Goal: Information Seeking & Learning: Learn about a topic

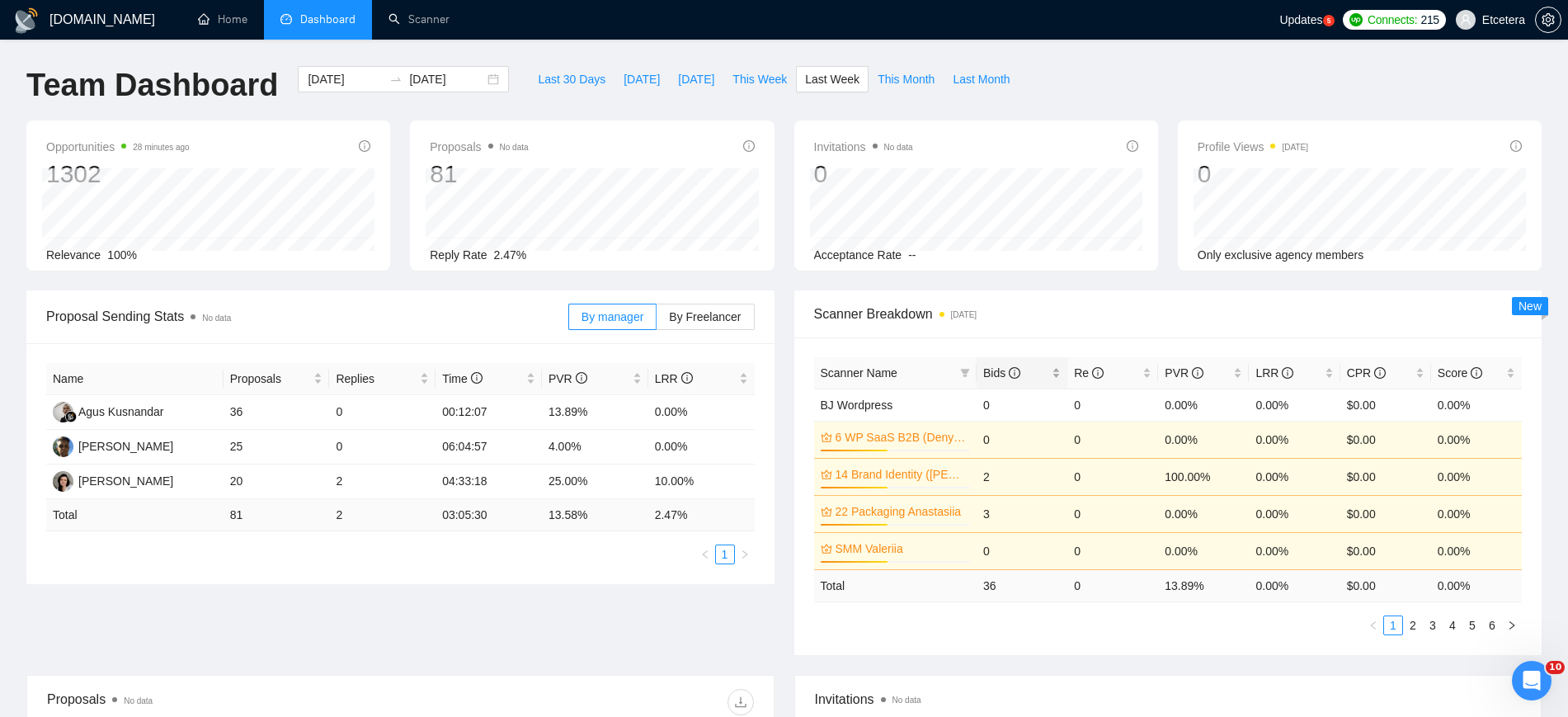
click at [1060, 372] on div "Bids" at bounding box center [1021, 373] width 77 height 18
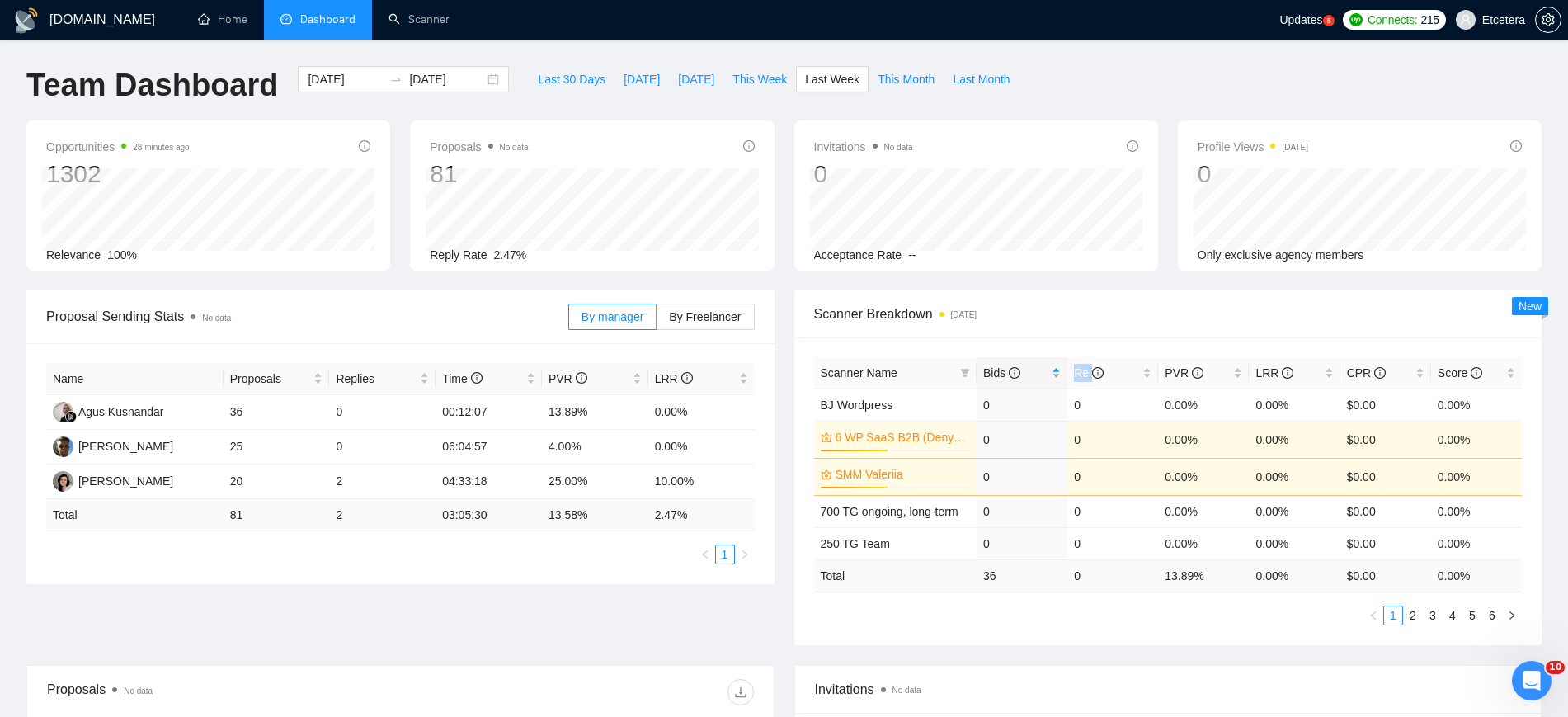
click at [1060, 372] on div "Bids" at bounding box center [1021, 373] width 77 height 18
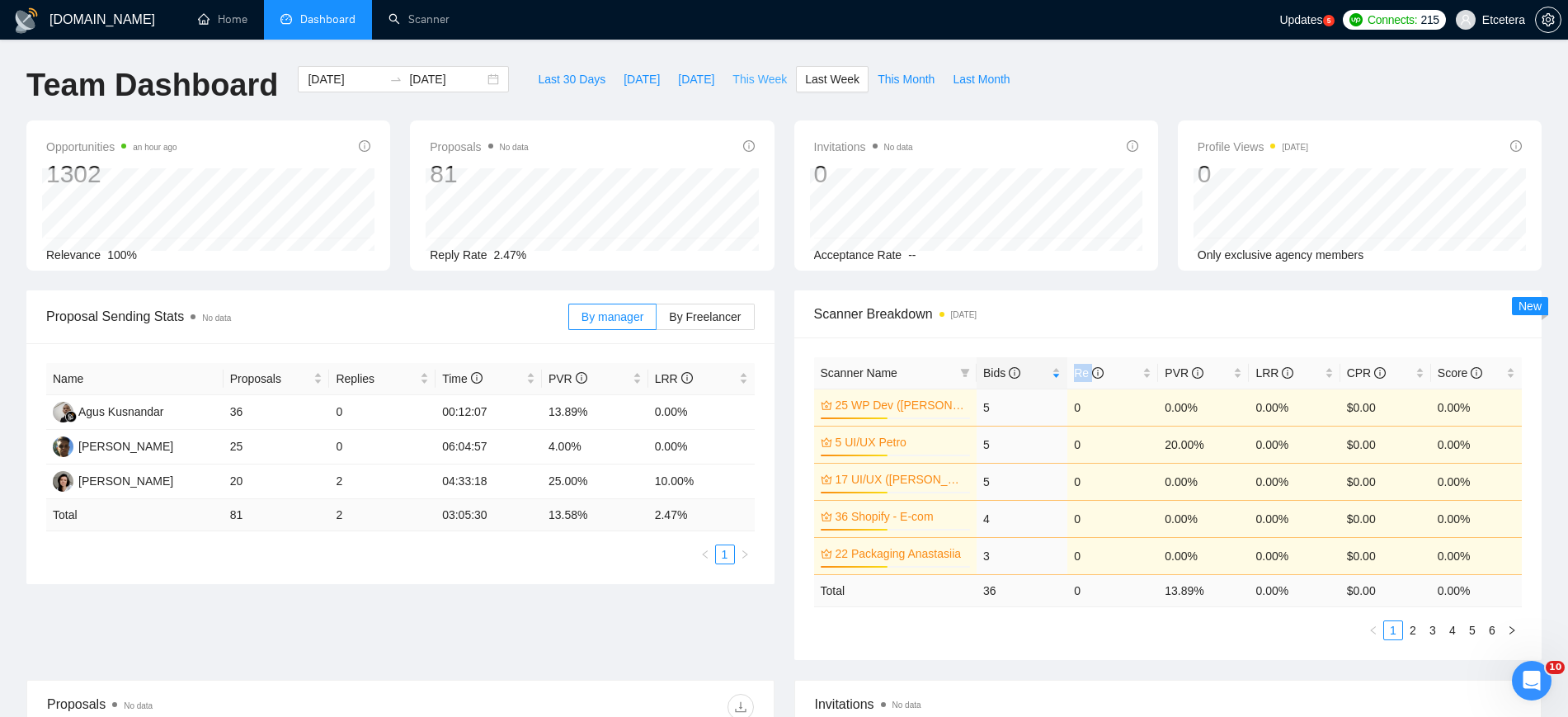
click at [754, 82] on span "This Week" at bounding box center [760, 79] width 55 height 18
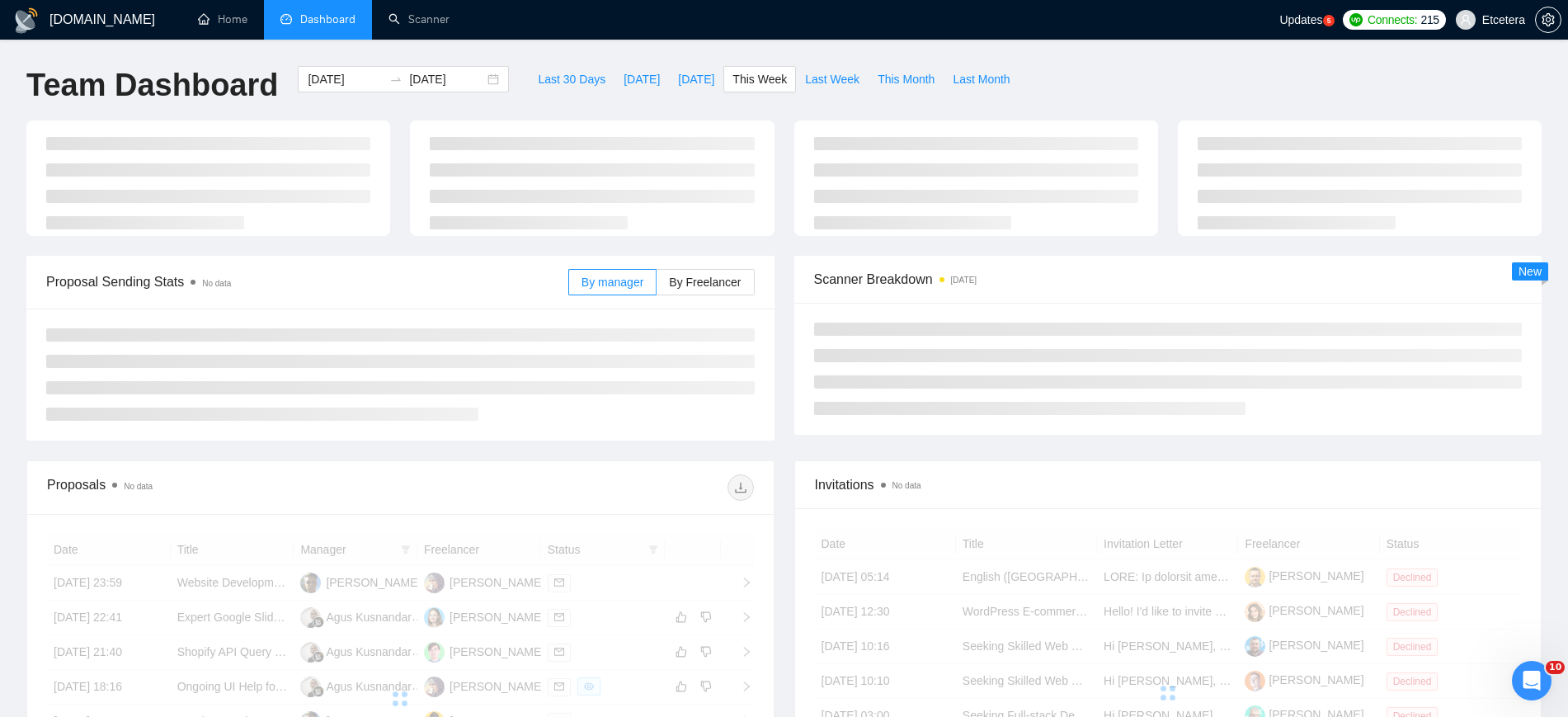
type input "[DATE]"
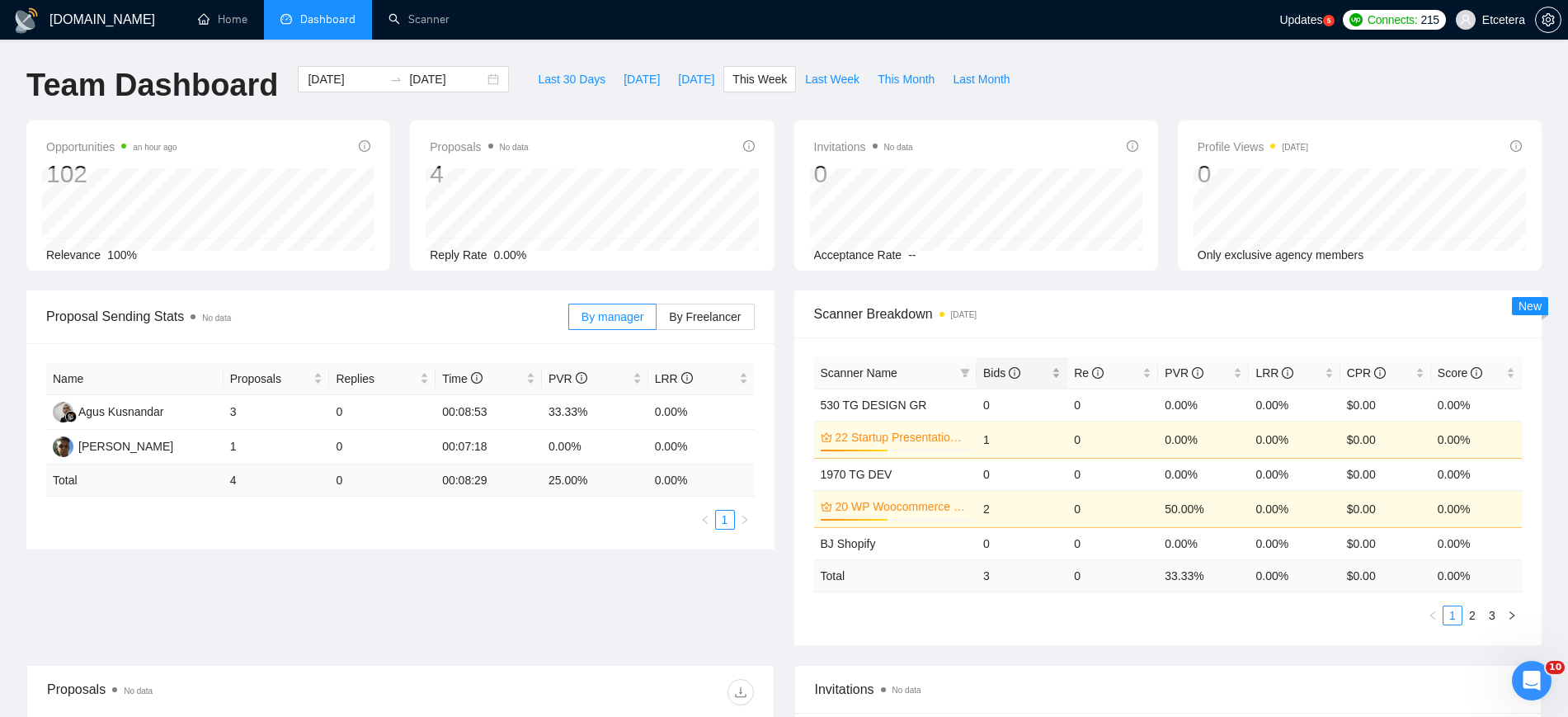
click at [1059, 369] on div "Bids" at bounding box center [1021, 373] width 77 height 18
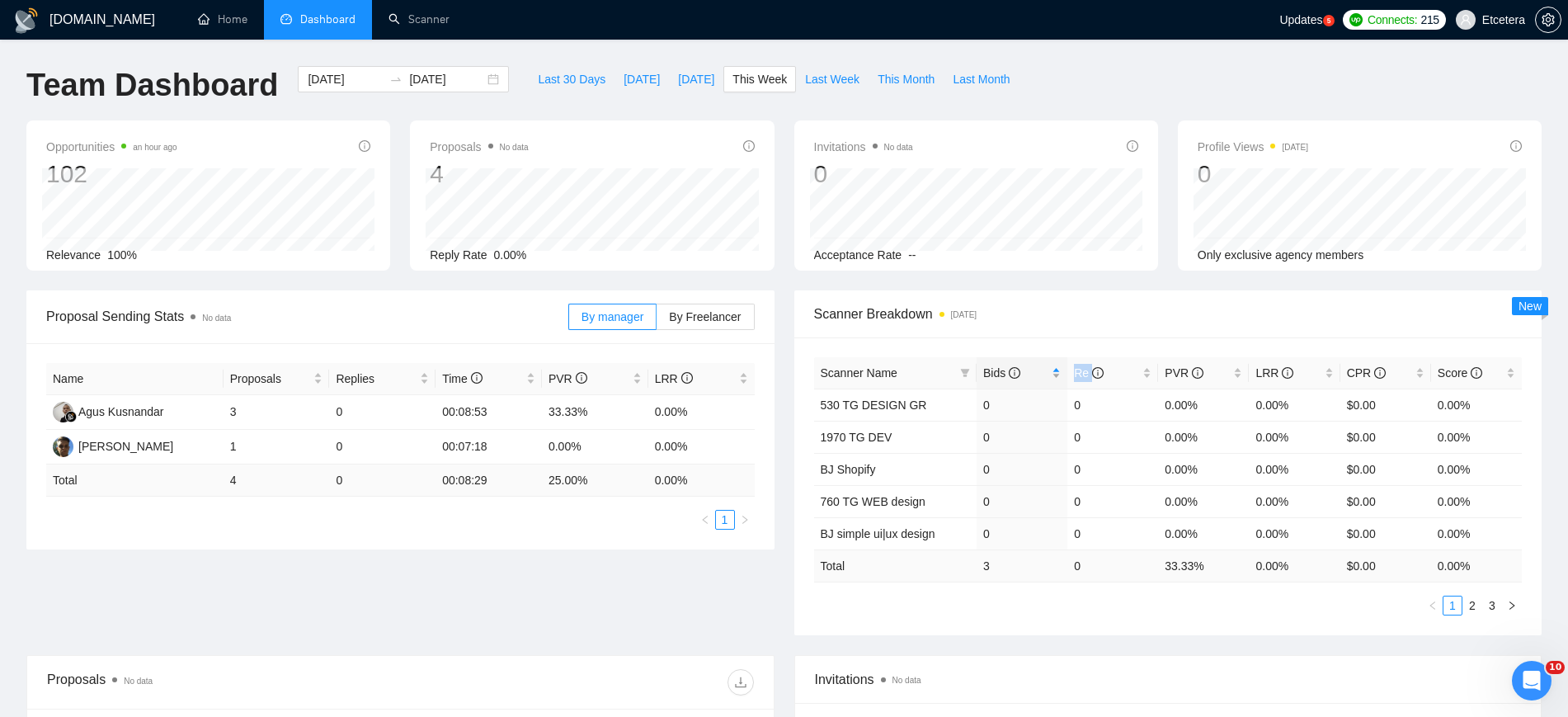
click at [1059, 369] on div "Bids" at bounding box center [1021, 373] width 77 height 18
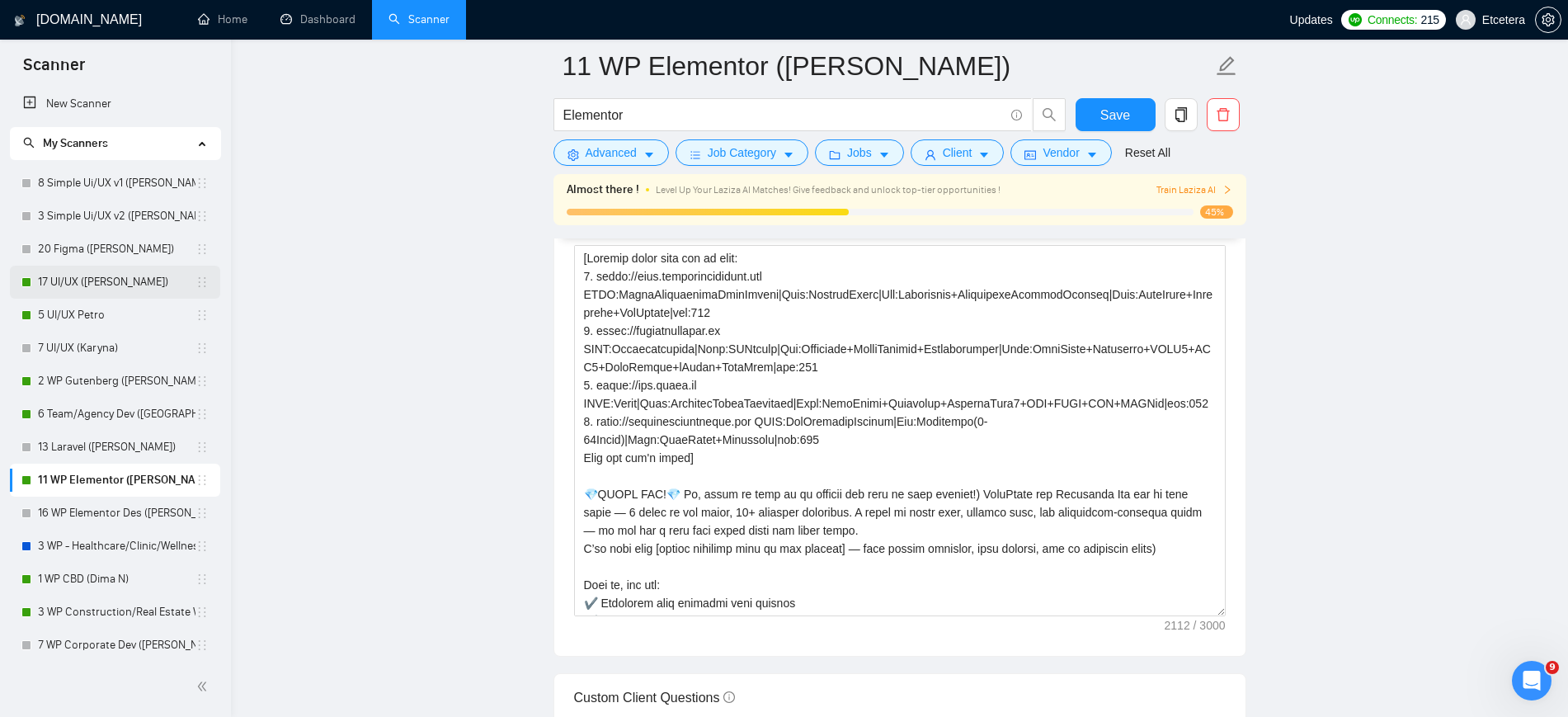
click at [80, 289] on link "17 UI/UX ([PERSON_NAME])" at bounding box center [116, 282] width 157 height 33
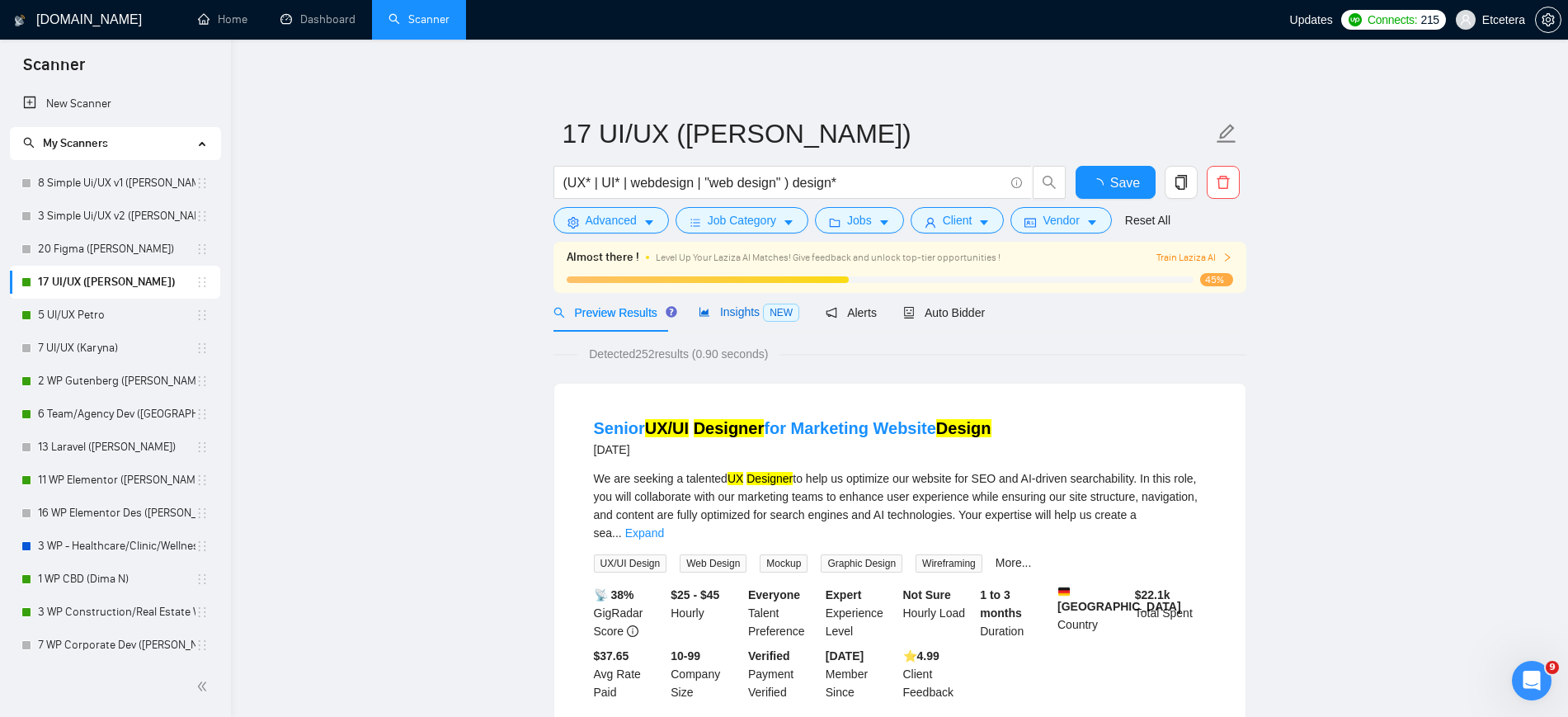
click at [723, 306] on span "Insights NEW" at bounding box center [749, 311] width 101 height 13
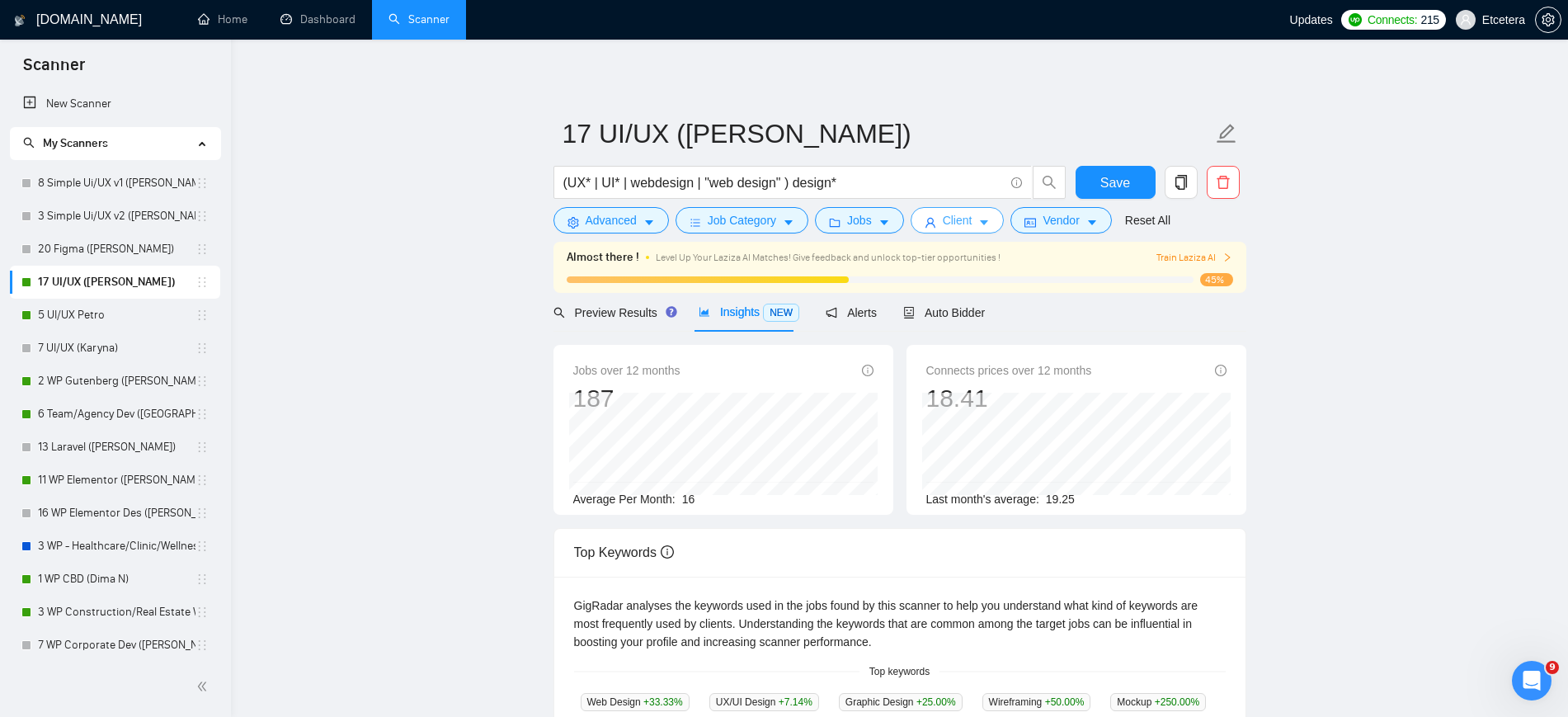
click at [946, 213] on span "Client" at bounding box center [958, 220] width 30 height 18
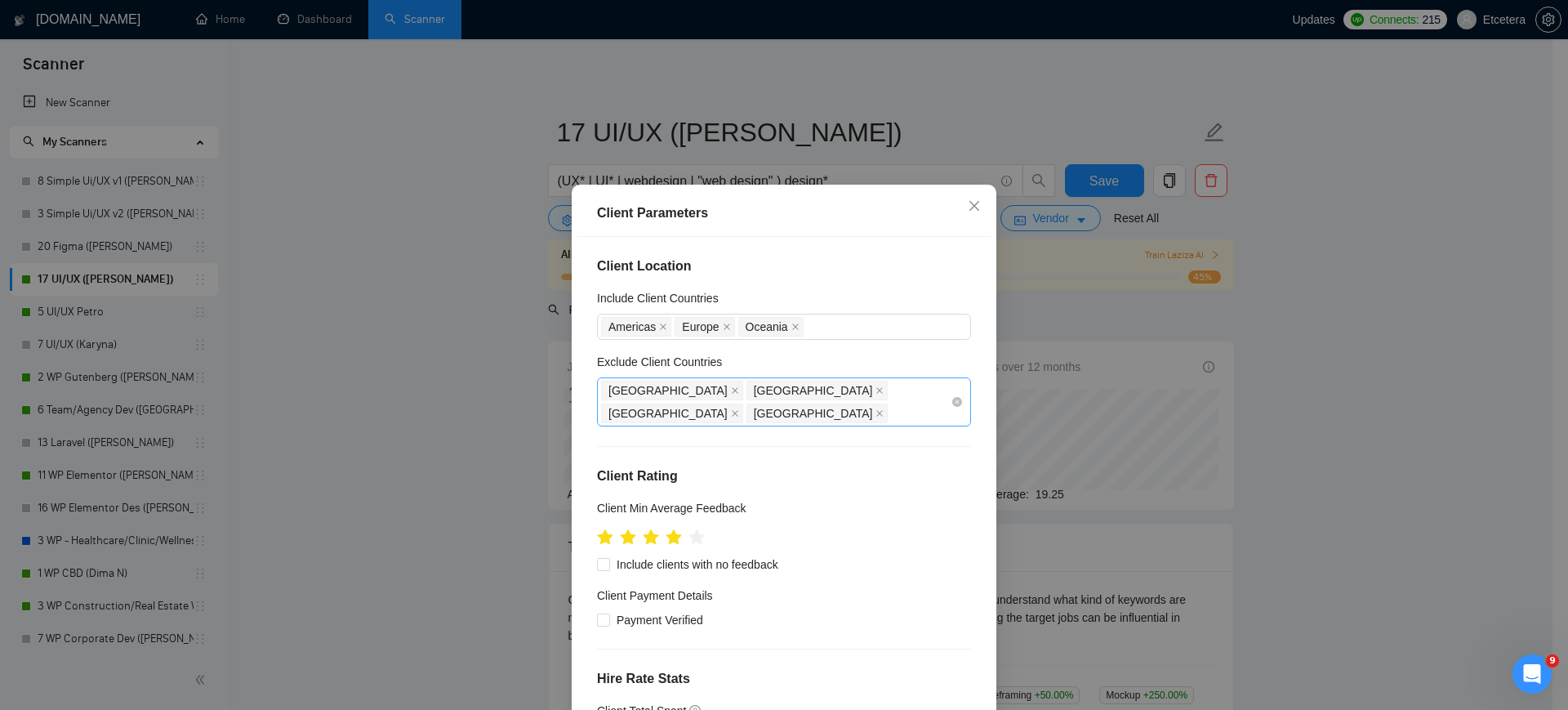
click at [832, 393] on div "Italy Spain France Ukraine" at bounding box center [776, 401] width 349 height 46
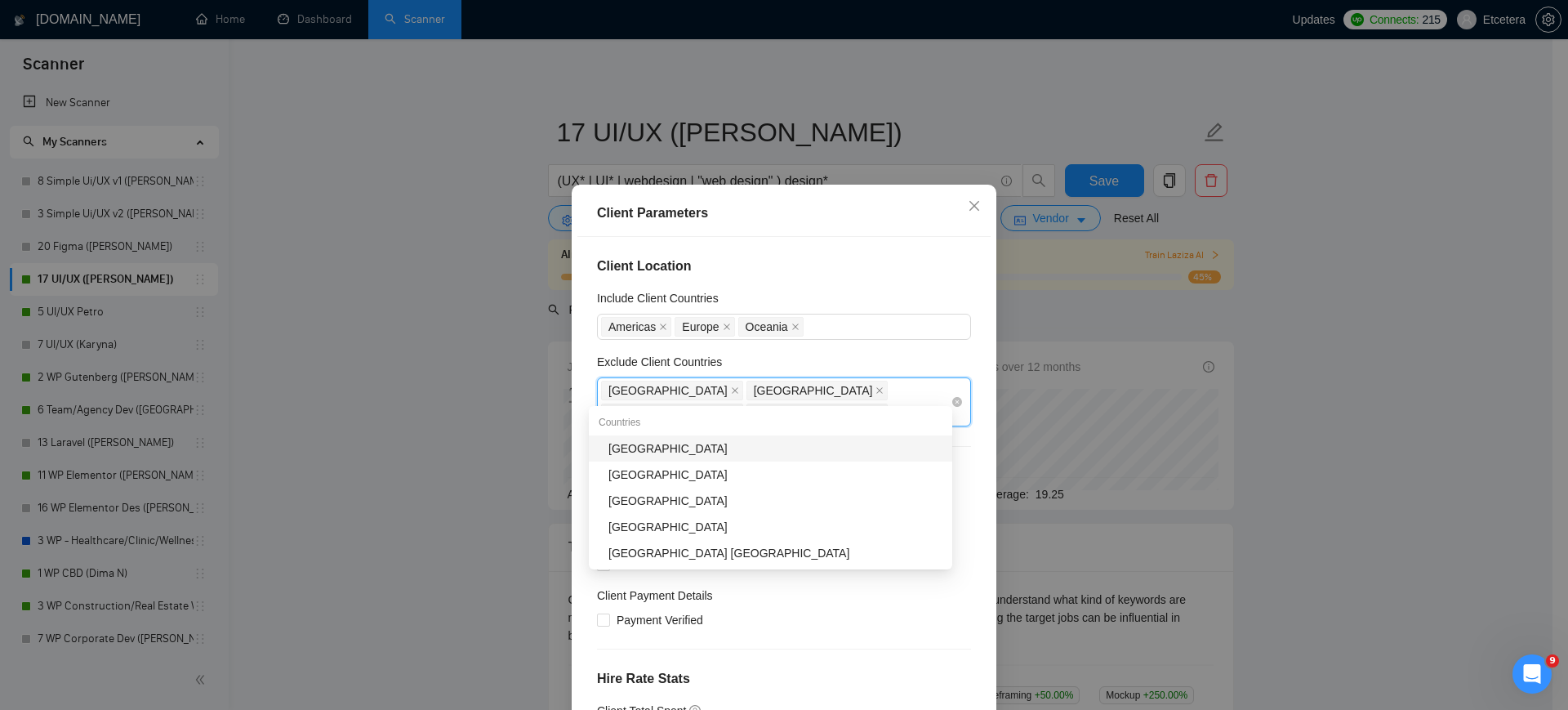
type input "United"
click at [715, 454] on div "United States" at bounding box center [775, 448] width 334 height 18
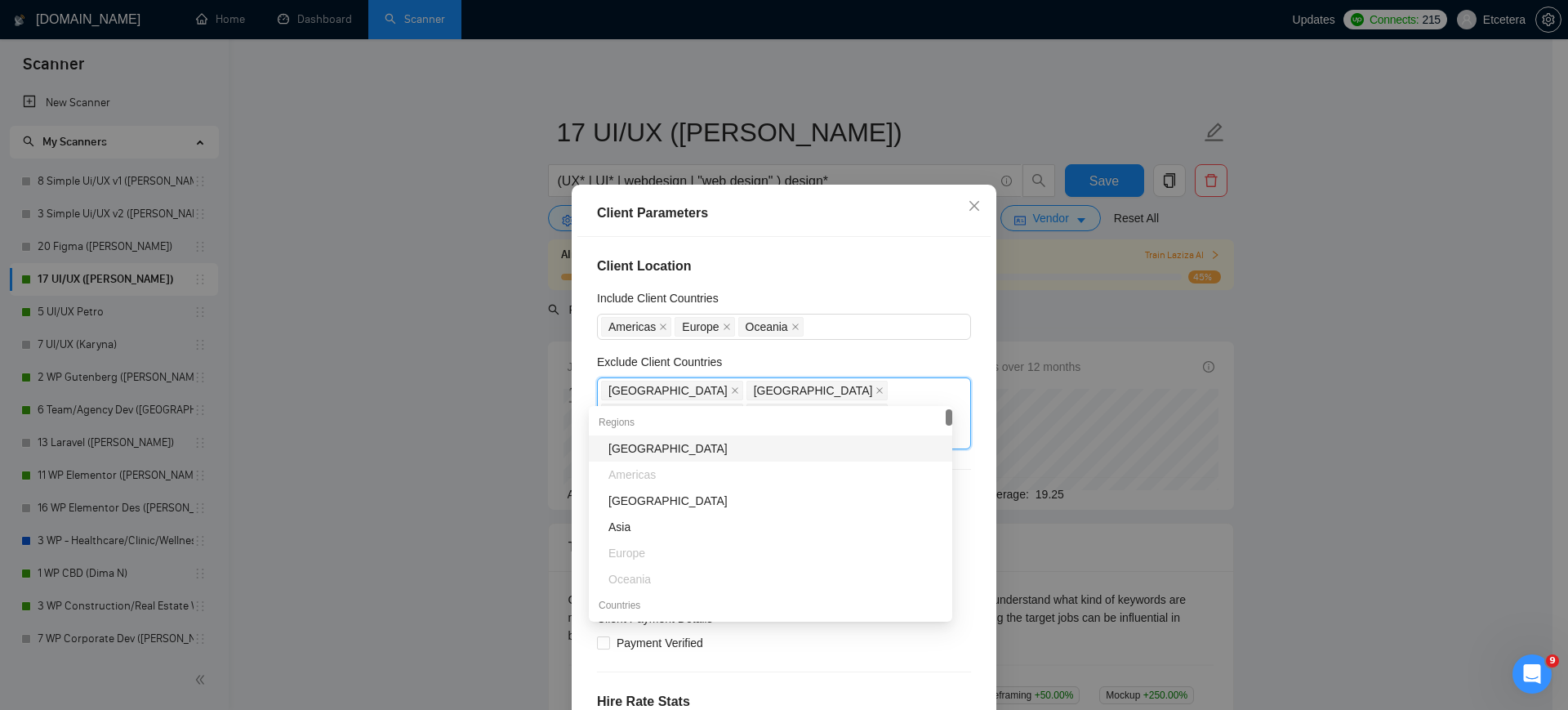
click at [511, 350] on div "Client Parameters Client Location Include Client Countries Americas Europe Ocea…" at bounding box center [784, 355] width 1568 height 710
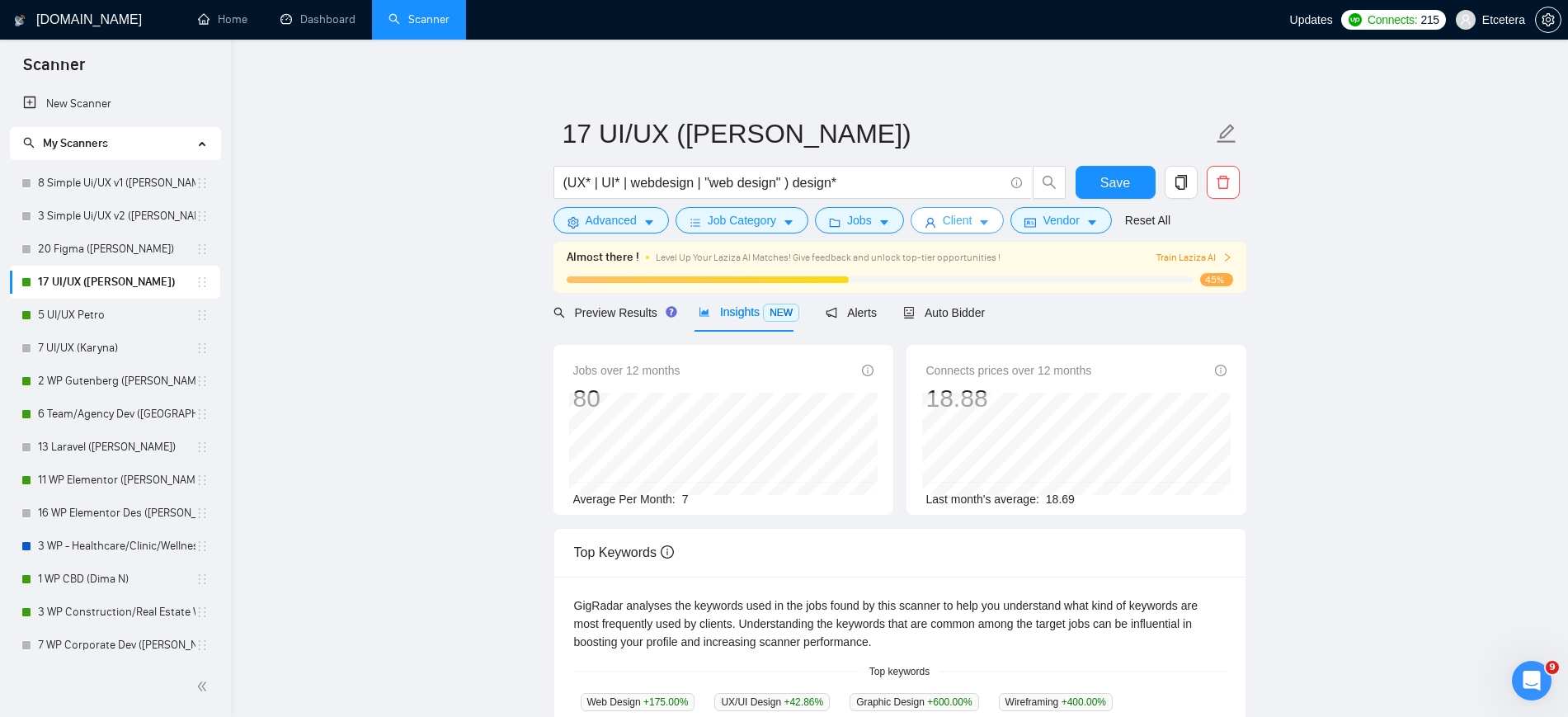
click at [949, 224] on span "Client" at bounding box center [958, 220] width 30 height 18
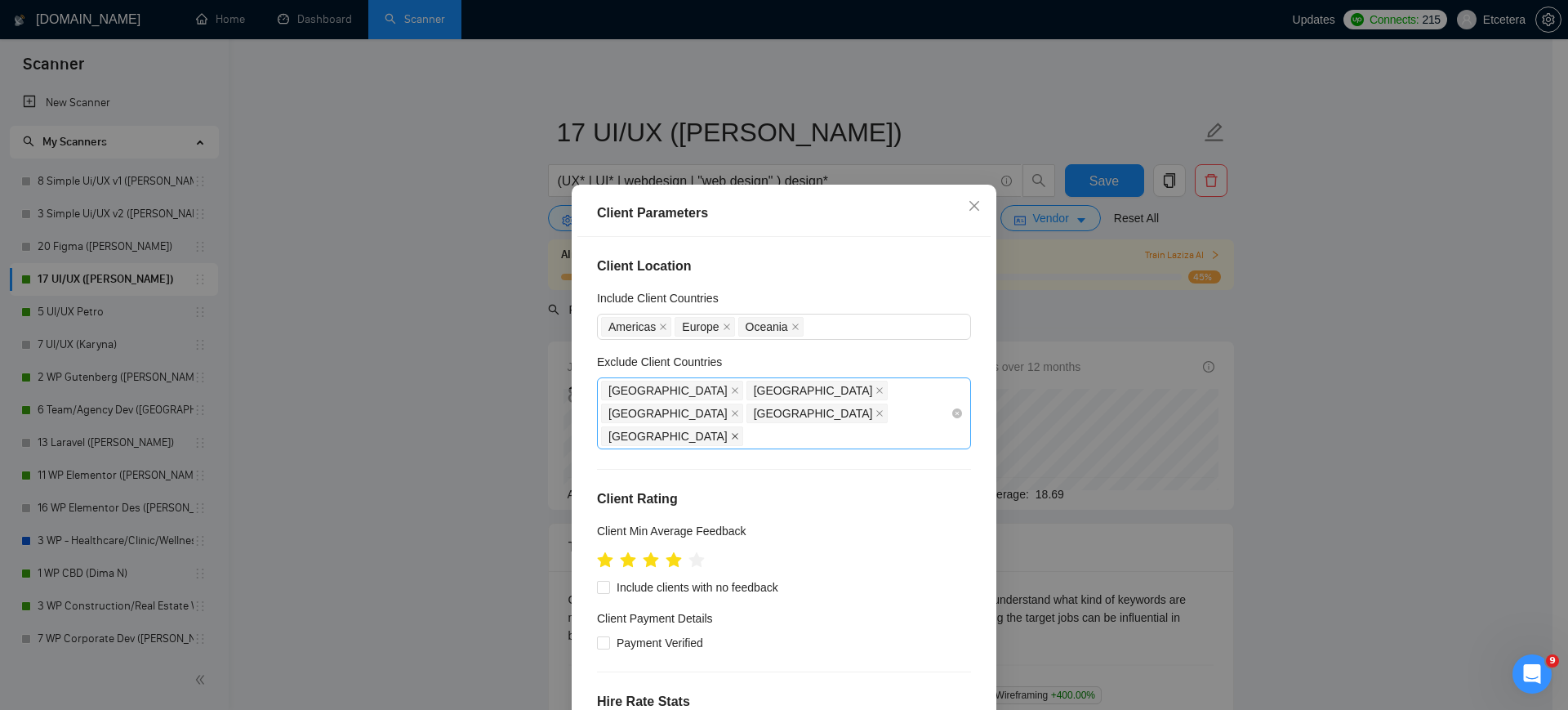
click at [738, 433] on icon "close" at bounding box center [735, 436] width 7 height 7
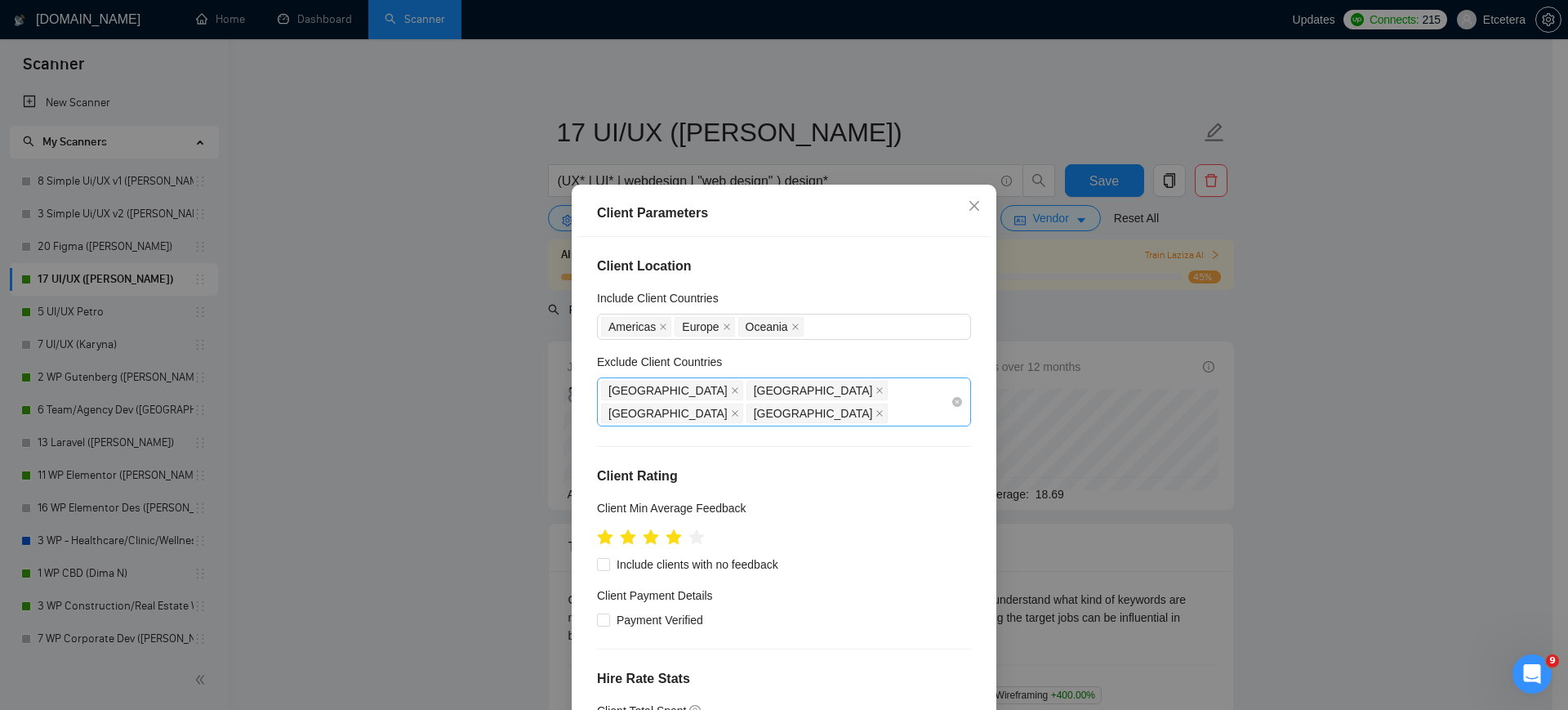
click at [461, 330] on div "Client Parameters Client Location Include Client Countries Americas Europe Ocea…" at bounding box center [784, 355] width 1568 height 710
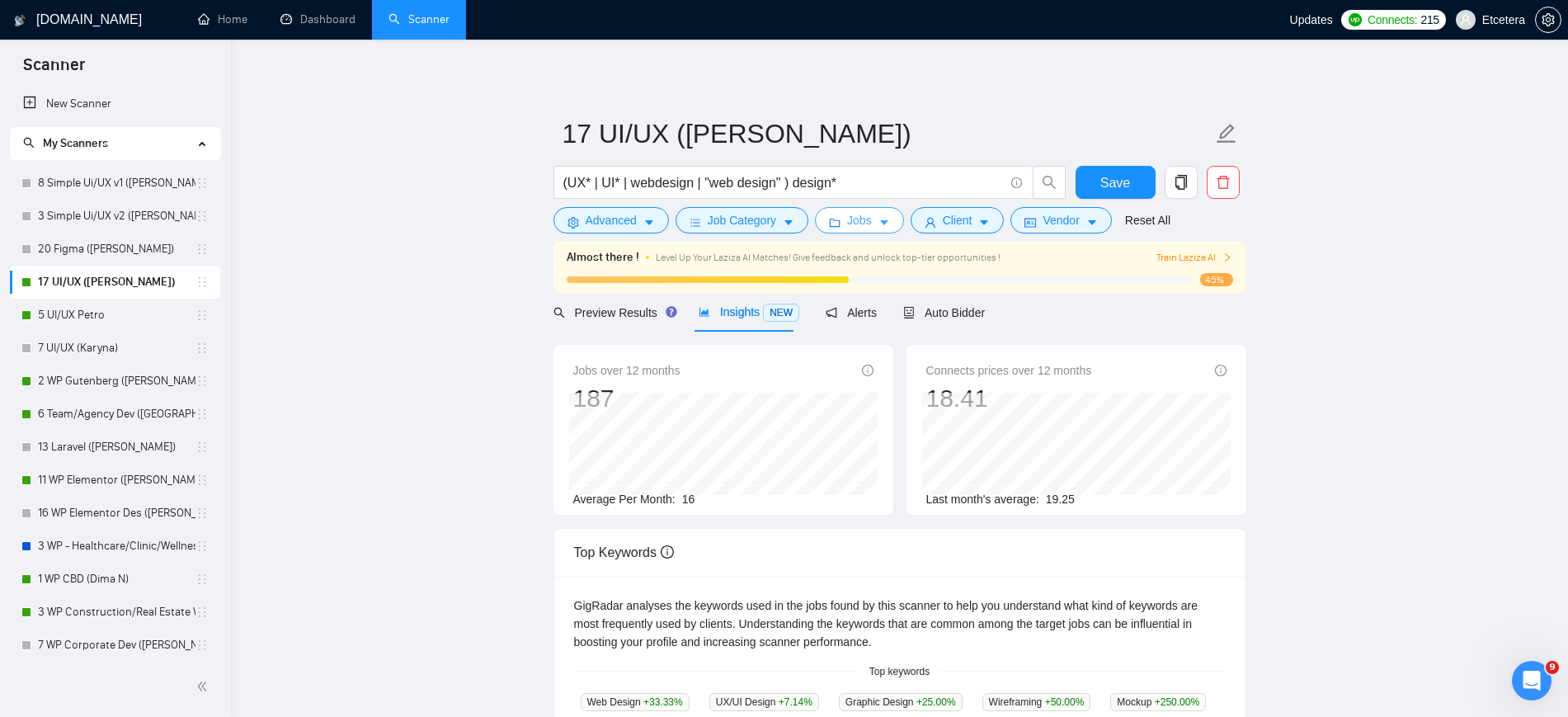
click at [863, 221] on span "Jobs" at bounding box center [860, 220] width 24 height 18
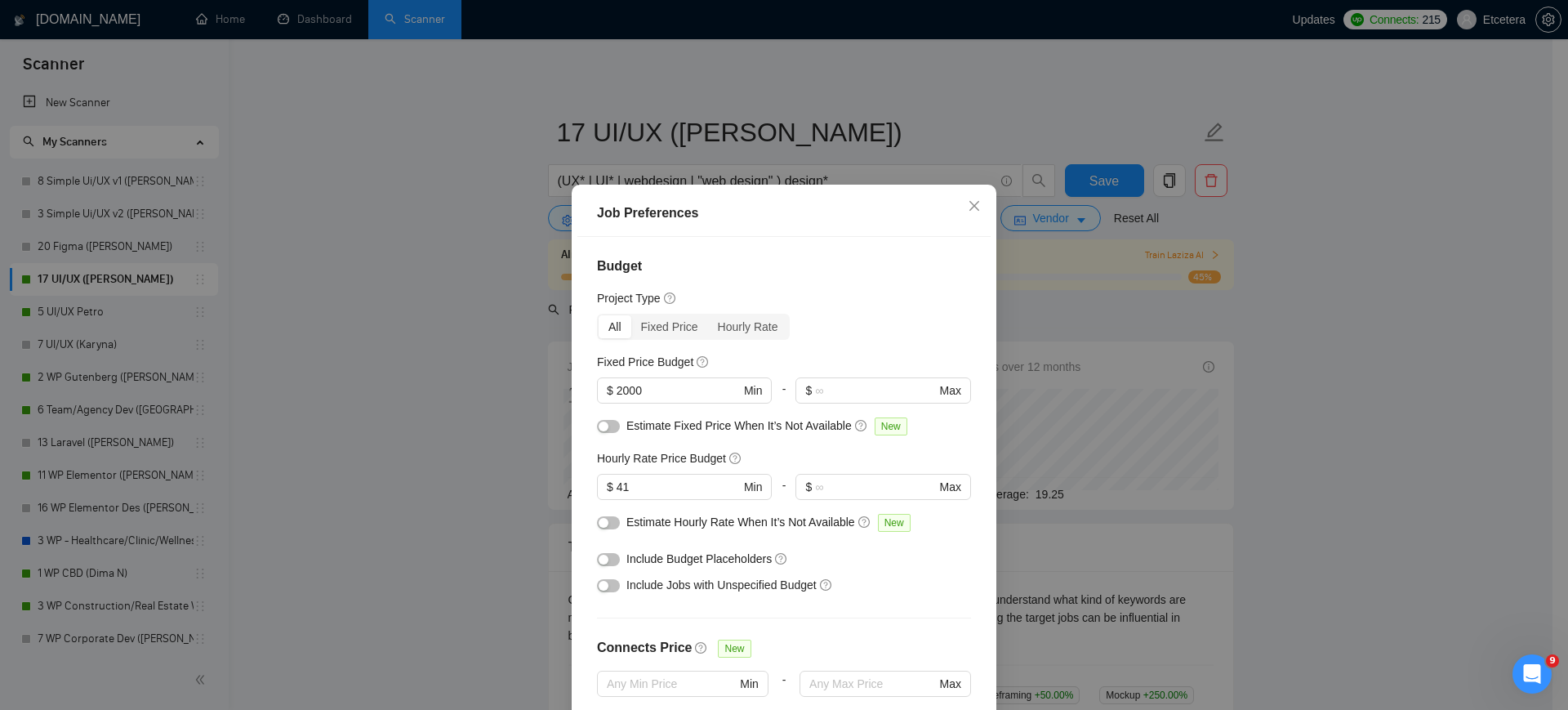
click at [454, 219] on div "Job Preferences Budget Project Type All Fixed Price Hourly Rate Fixed Price Bud…" at bounding box center [784, 355] width 1568 height 710
